Goal: Transaction & Acquisition: Subscribe to service/newsletter

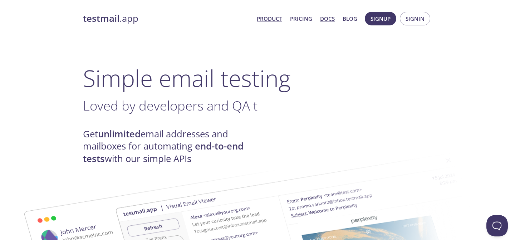
click at [327, 20] on link "Docs" at bounding box center [327, 18] width 15 height 9
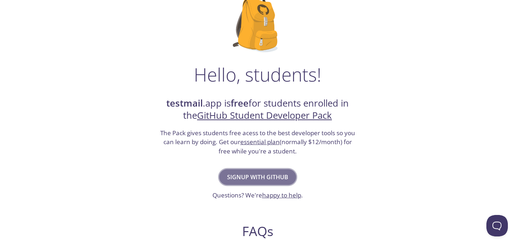
click at [264, 176] on span "Signup with GitHub" at bounding box center [257, 177] width 61 height 10
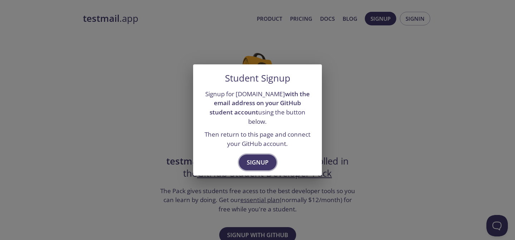
click at [259, 160] on span "Signup" at bounding box center [258, 162] width 22 height 10
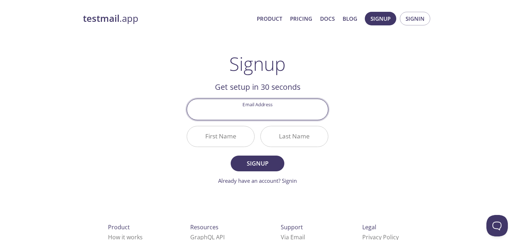
click at [248, 111] on input "Email Address" at bounding box center [257, 109] width 141 height 20
type input "[EMAIL_ADDRESS][DOMAIN_NAME]"
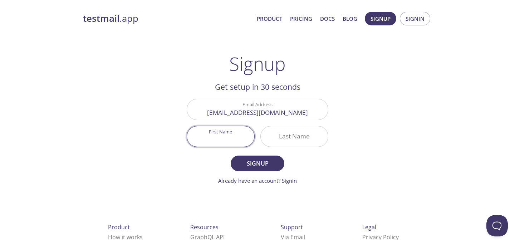
click at [237, 131] on input "First Name" at bounding box center [220, 136] width 67 height 20
type input "Akshay"
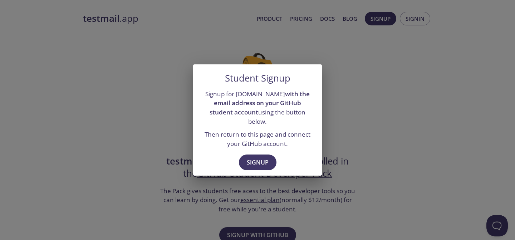
click at [293, 176] on div "Student Signup Signup for testmail.app with the email address on your GitHub st…" at bounding box center [257, 120] width 515 height 240
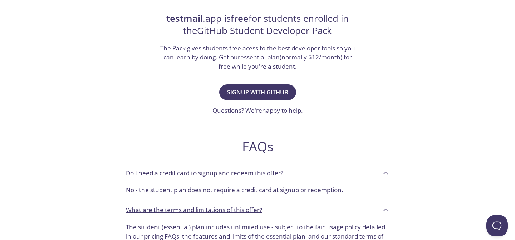
scroll to position [146, 0]
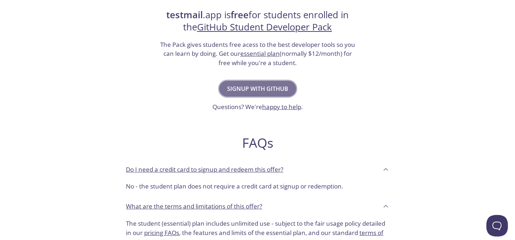
click at [267, 92] on span "Signup with GitHub" at bounding box center [257, 89] width 61 height 10
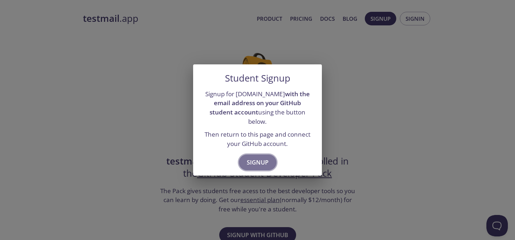
click at [257, 160] on span "Signup" at bounding box center [258, 162] width 22 height 10
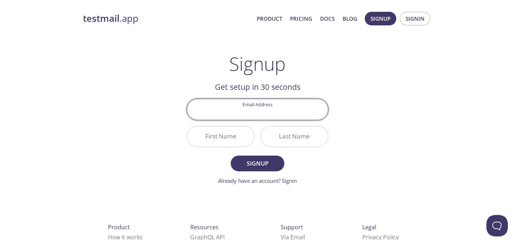
click at [250, 109] on input "Email Address" at bounding box center [257, 109] width 141 height 20
type input "[EMAIL_ADDRESS][DOMAIN_NAME]"
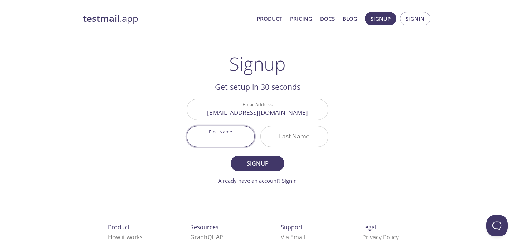
click at [235, 141] on input "First Name" at bounding box center [220, 136] width 67 height 20
type input "Akshay"
click at [304, 136] on input "Last Name" at bounding box center [294, 136] width 67 height 20
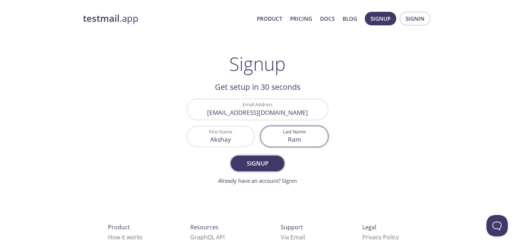
type input "Ram"
click at [270, 164] on span "Signup" at bounding box center [258, 163] width 38 height 10
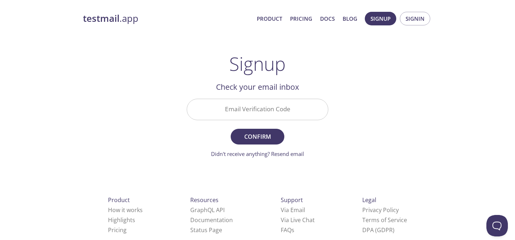
click at [258, 106] on input "Email Verification Code" at bounding box center [257, 109] width 141 height 20
click at [264, 135] on span "Confirm" at bounding box center [258, 137] width 38 height 10
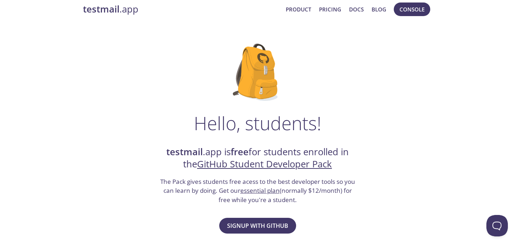
scroll to position [18, 0]
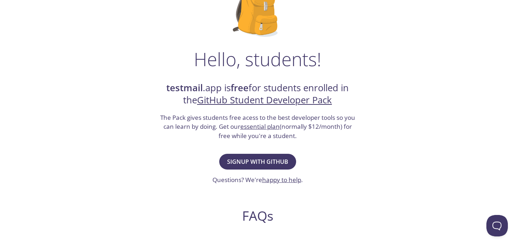
scroll to position [101, 0]
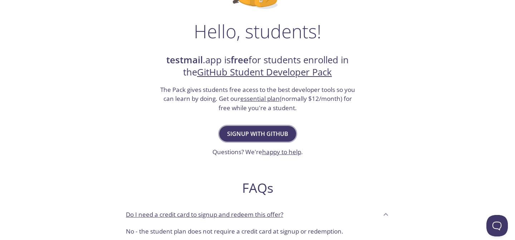
click at [256, 134] on span "Signup with GitHub" at bounding box center [257, 134] width 61 height 10
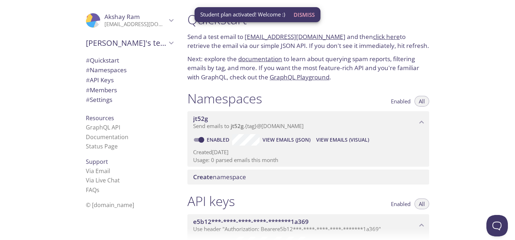
click at [227, 57] on p "Next: explore the documentation to learn about querying spam reports, filtering…" at bounding box center [308, 68] width 242 height 28
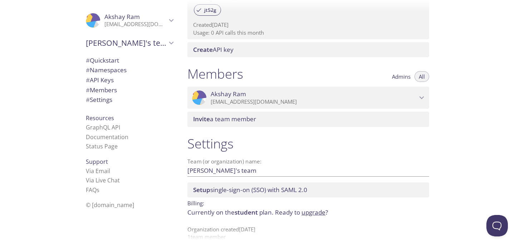
scroll to position [269, 0]
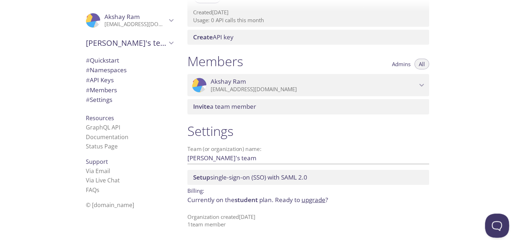
click at [502, 221] on button "Open Beacon popover" at bounding box center [495, 224] width 21 height 21
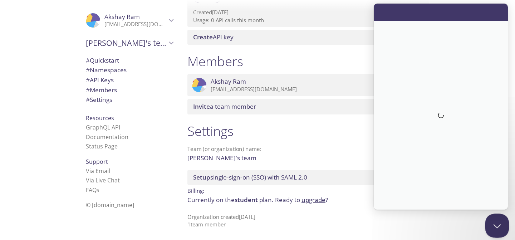
scroll to position [0, 0]
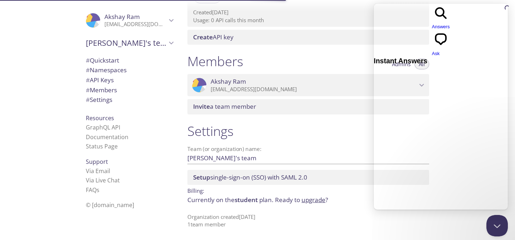
click at [314, 147] on div "Team (or organization) name: [PERSON_NAME]'s team Save" at bounding box center [308, 155] width 242 height 18
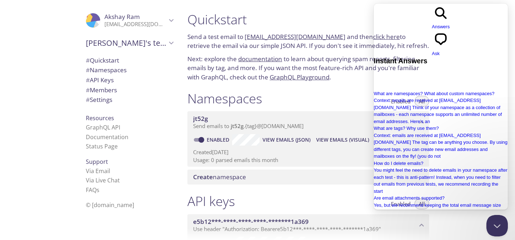
click at [357, 8] on div at bounding box center [257, 5] width 515 height 11
